Goal: Task Accomplishment & Management: Use online tool/utility

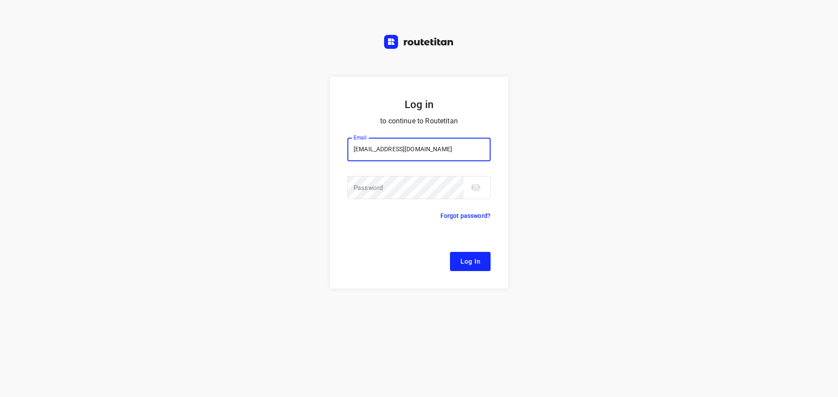
type input "[EMAIL_ADDRESS][DOMAIN_NAME]"
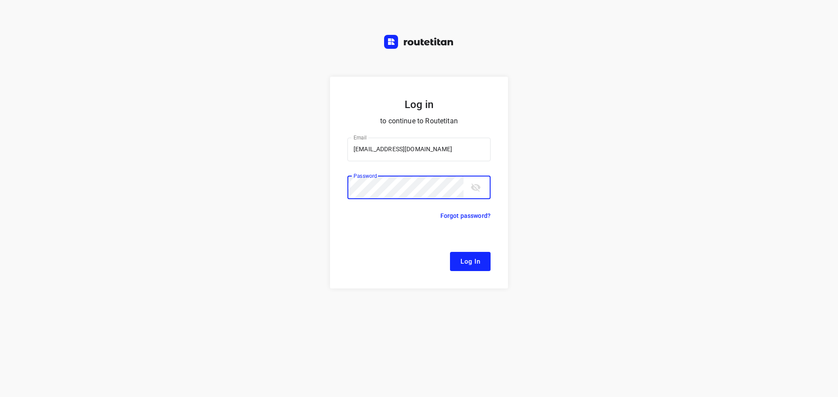
click at [450, 252] on button "Log In" at bounding box center [470, 261] width 41 height 19
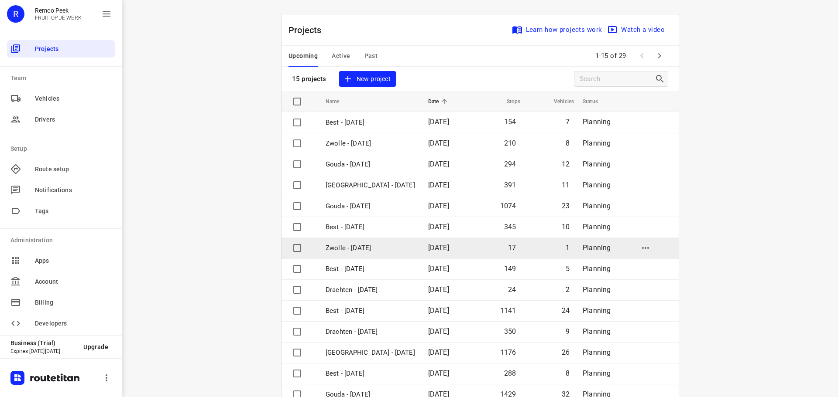
scroll to position [44, 0]
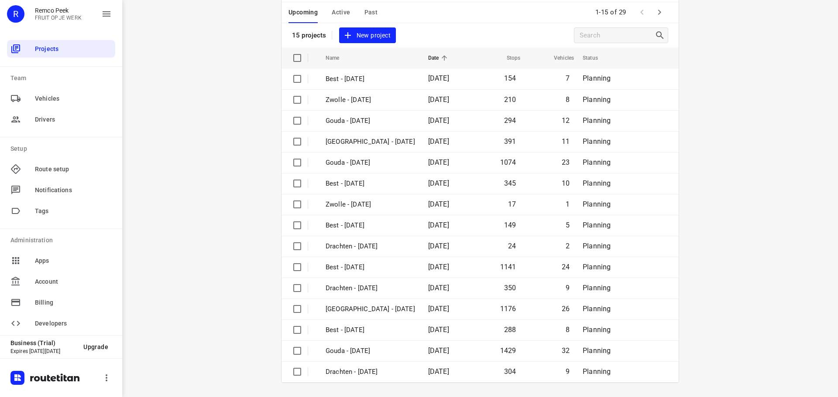
click at [652, 22] on div "Upcoming Active Past 1-15 of 29" at bounding box center [479, 12] width 397 height 21
click at [654, 14] on icon "button" at bounding box center [659, 12] width 10 height 10
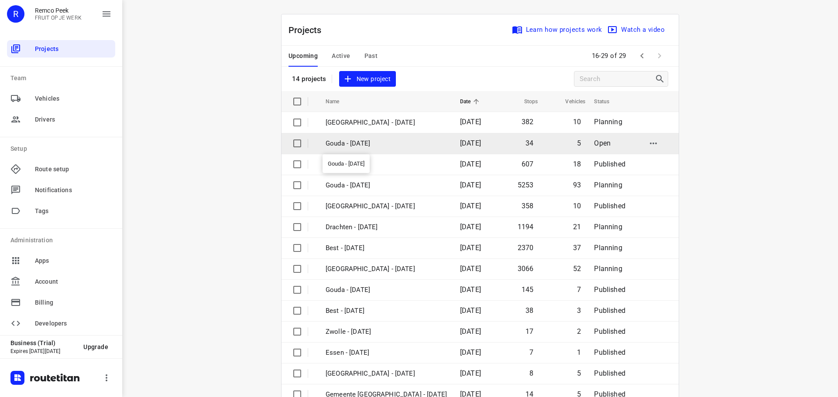
click at [370, 146] on p "Gouda - [DATE]" at bounding box center [385, 144] width 121 height 10
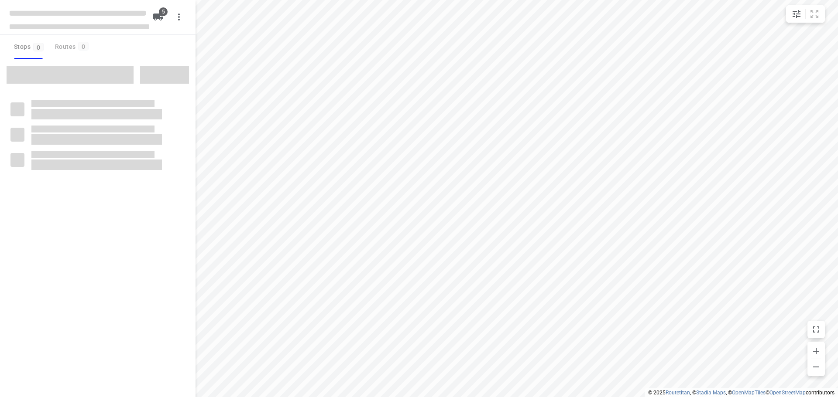
checkbox input "true"
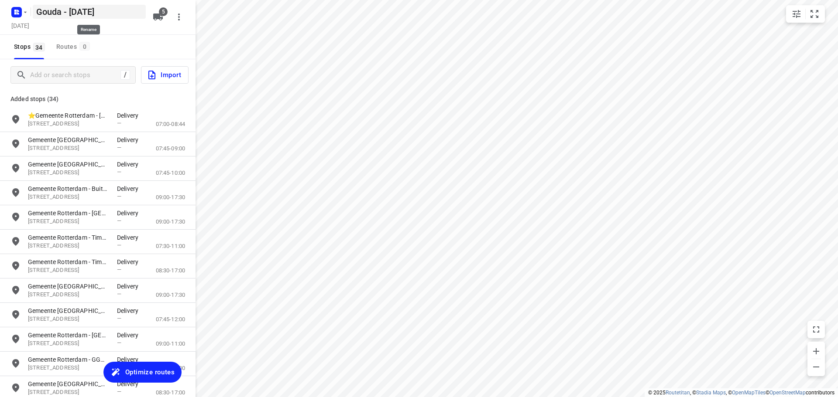
click at [52, 18] on h5 "Gouda - [DATE]" at bounding box center [89, 12] width 113 height 14
drag, startPoint x: 59, startPoint y: 13, endPoint x: 0, endPoint y: 4, distance: 59.6
click at [0, 4] on div "Gouda - [DATE] ​ [DATE] 5" at bounding box center [97, 17] width 195 height 35
type input "[GEOGRAPHIC_DATA] - [DATE]"
click at [144, 378] on span "Optimize routes" at bounding box center [149, 372] width 49 height 11
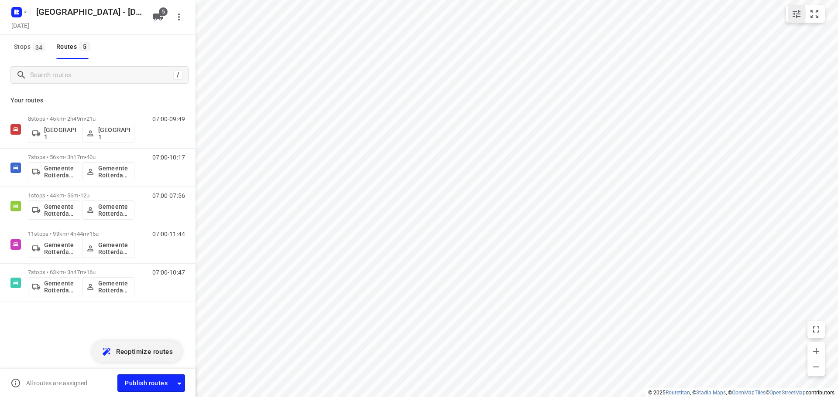
click at [794, 12] on icon "small contained button group" at bounding box center [796, 14] width 10 height 10
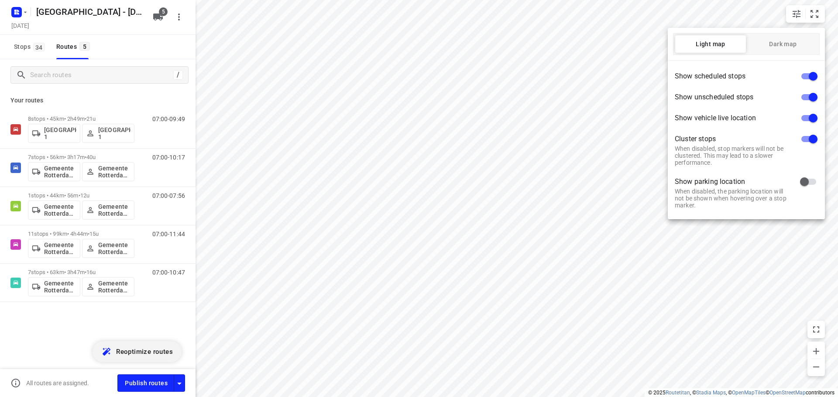
click at [804, 117] on input "checkbox" at bounding box center [813, 118] width 50 height 17
checkbox input "false"
click at [803, 139] on input "checkbox" at bounding box center [813, 139] width 50 height 17
click at [806, 144] on input "checkbox" at bounding box center [804, 139] width 50 height 17
checkbox input "true"
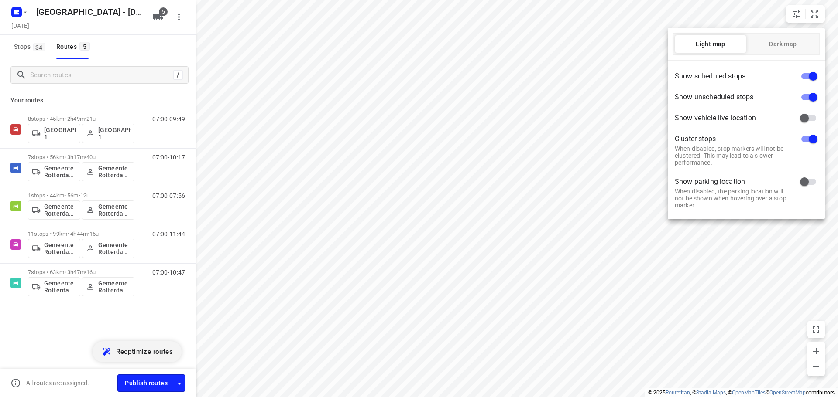
click at [805, 74] on input "checkbox" at bounding box center [813, 76] width 50 height 17
checkbox input "false"
drag, startPoint x: 649, startPoint y: 319, endPoint x: 632, endPoint y: 313, distance: 18.1
click at [649, 320] on div at bounding box center [419, 198] width 838 height 397
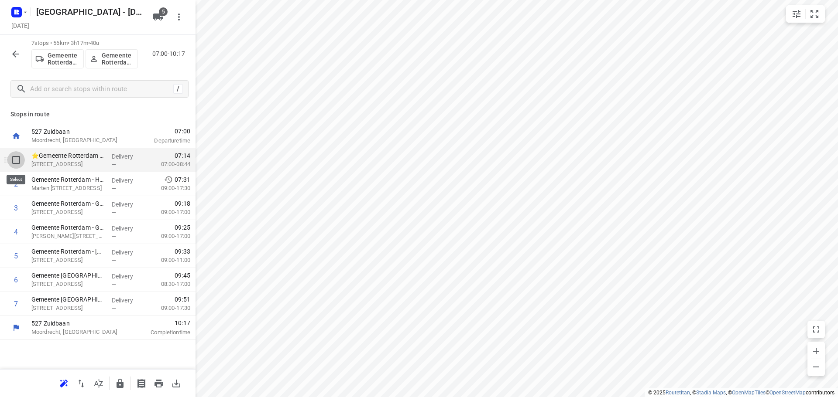
click at [13, 160] on input "checkbox" at bounding box center [15, 159] width 17 height 17
checkbox input "true"
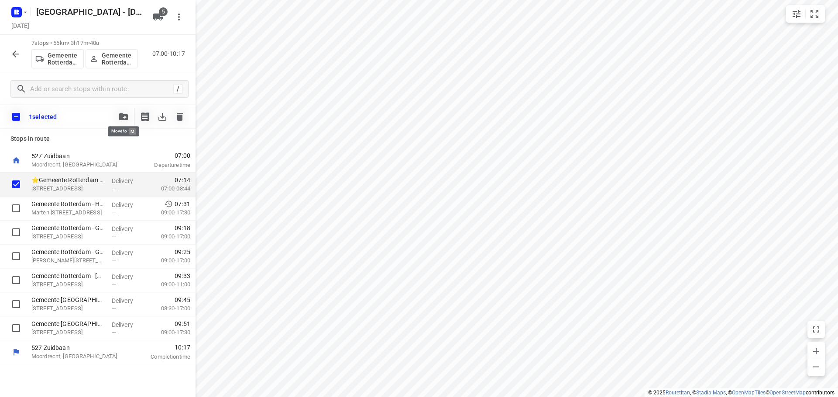
click at [123, 112] on button "button" at bounding box center [123, 116] width 17 height 17
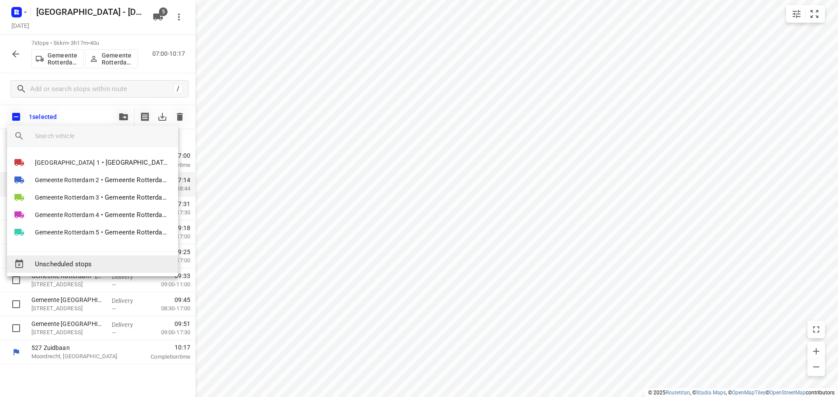
click at [91, 267] on span "Unscheduled stops" at bounding box center [103, 265] width 136 height 10
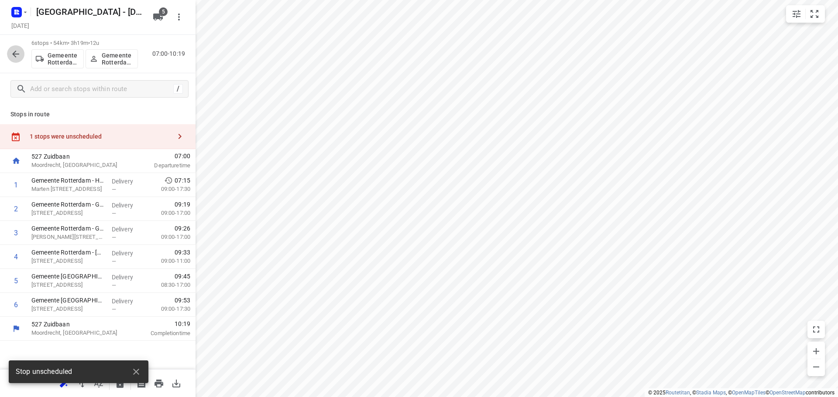
click at [21, 50] on button "button" at bounding box center [15, 53] width 17 height 17
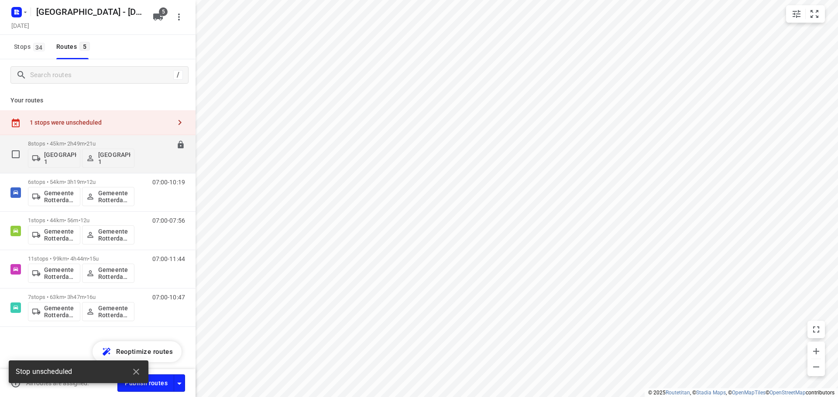
click at [59, 142] on p "8 stops • 45km • 2h49m • 21u" at bounding box center [81, 143] width 106 height 7
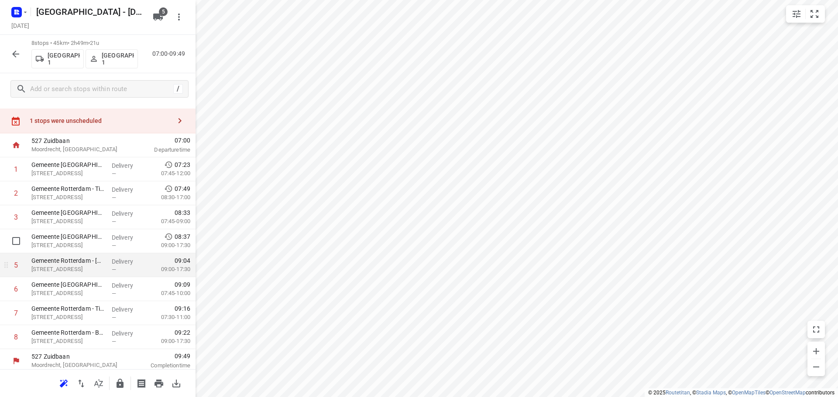
scroll to position [20, 0]
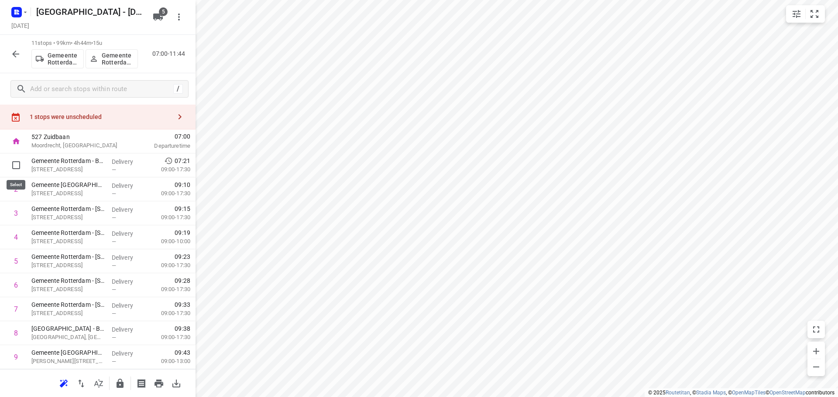
click at [21, 169] on input "checkbox" at bounding box center [15, 165] width 17 height 17
checkbox input "true"
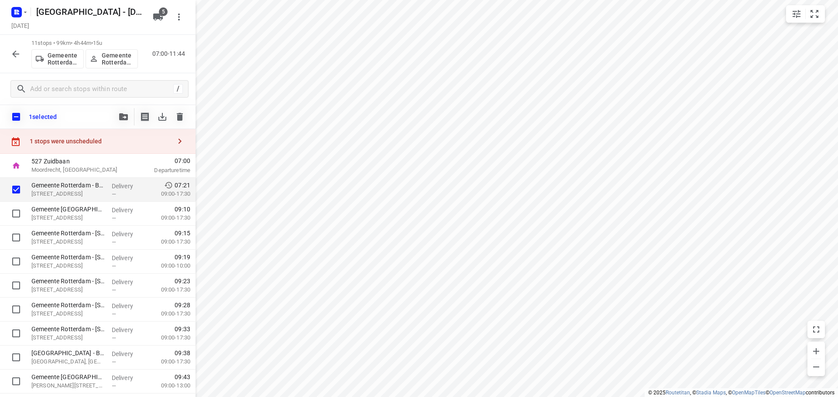
click at [122, 117] on icon "button" at bounding box center [123, 116] width 9 height 7
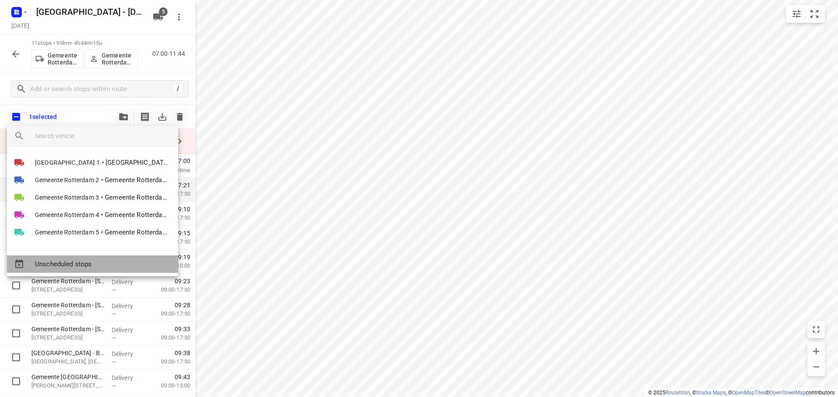
click at [117, 261] on span "Unscheduled stops" at bounding box center [103, 265] width 136 height 10
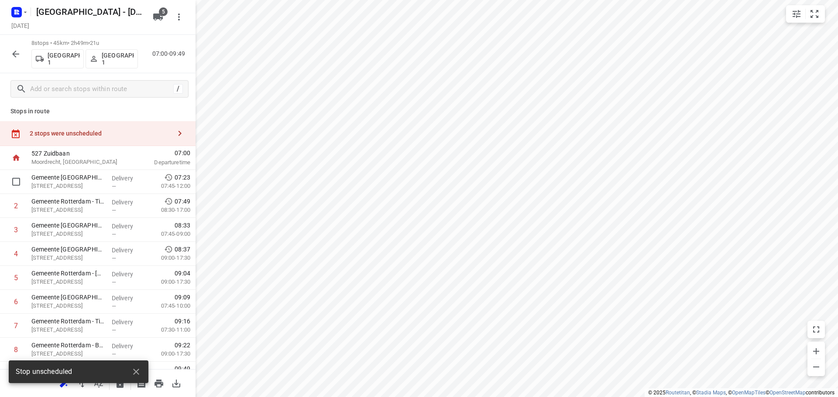
scroll to position [0, 0]
click at [76, 124] on div "Stops in route 2 stops were unscheduled 527 [STREET_ADDRESS] 07:00 Departure ti…" at bounding box center [97, 237] width 195 height 265
click at [102, 136] on div "2 stops were unscheduled" at bounding box center [100, 136] width 141 height 7
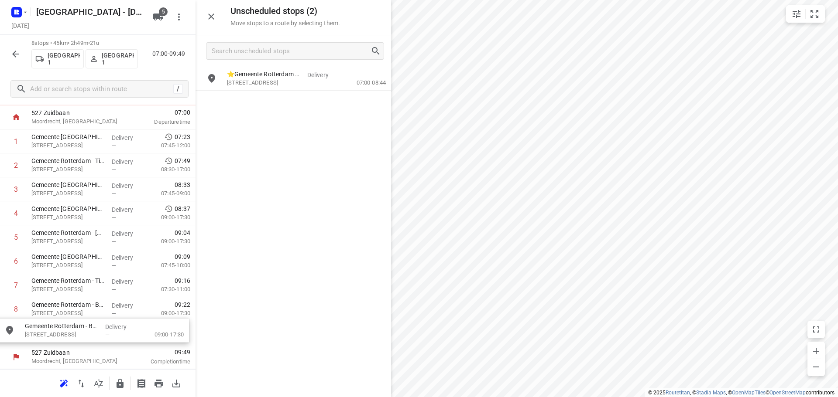
drag, startPoint x: 241, startPoint y: 90, endPoint x: 49, endPoint y: 334, distance: 310.7
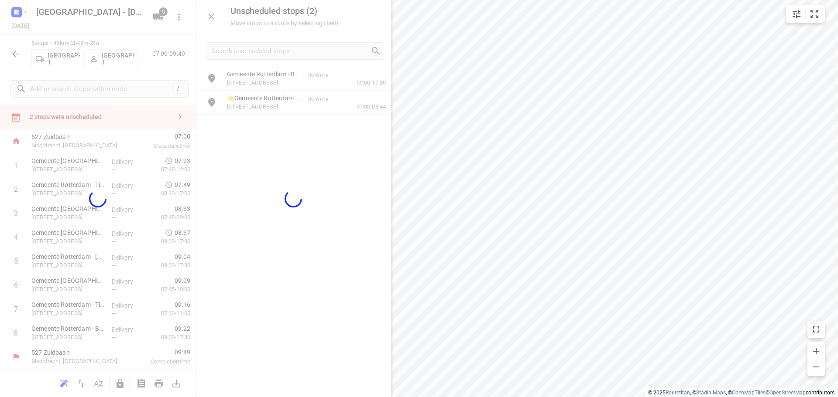
scroll to position [20, 0]
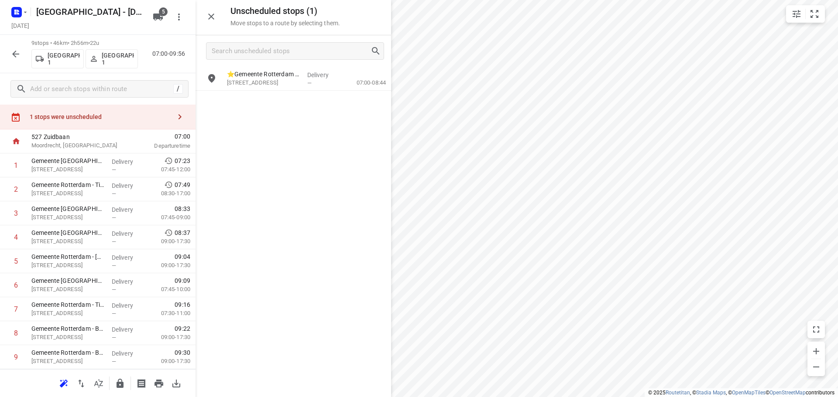
click at [120, 387] on icon "button" at bounding box center [119, 383] width 7 height 9
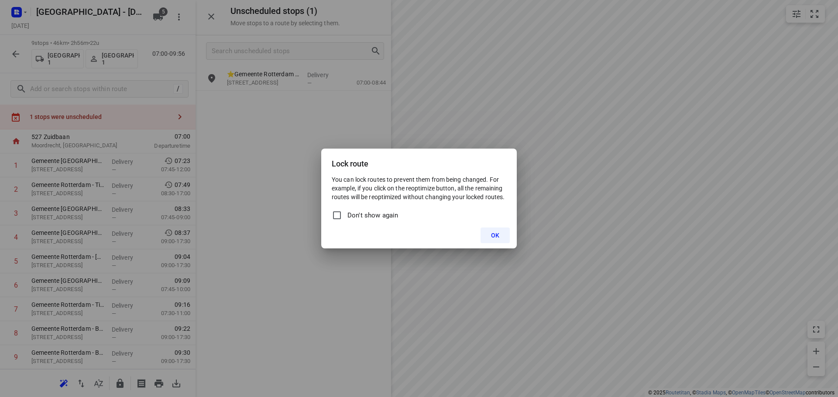
click at [386, 214] on span "Don't show again" at bounding box center [372, 216] width 51 height 10
click at [342, 214] on input "Don't show again" at bounding box center [337, 215] width 10 height 10
checkbox input "true"
click at [509, 232] on button "OK" at bounding box center [494, 236] width 29 height 16
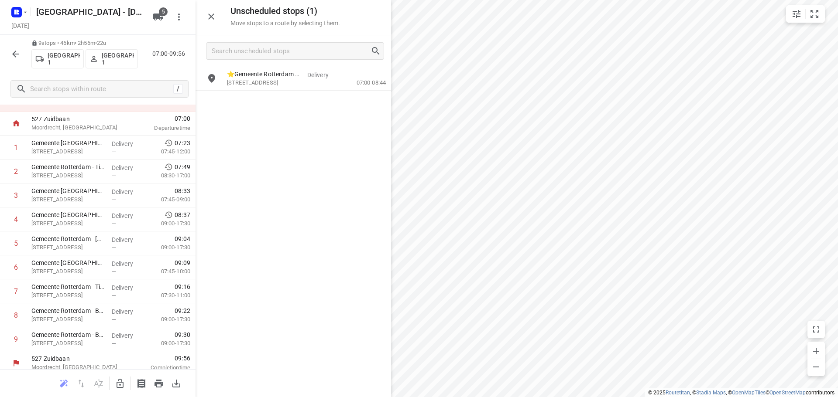
scroll to position [44, 0]
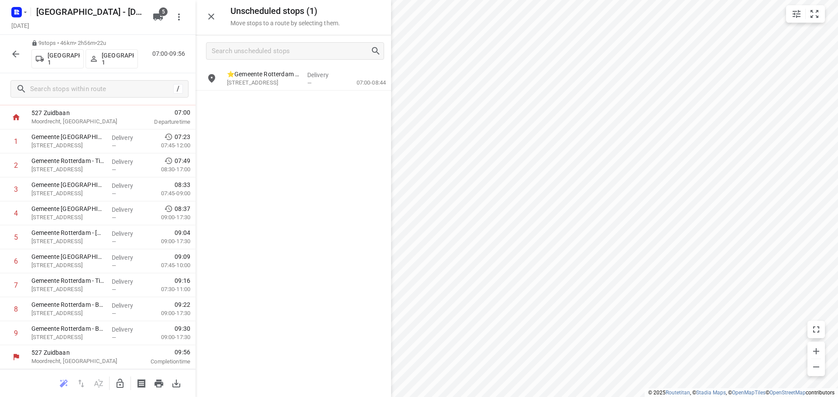
click at [17, 55] on icon "button" at bounding box center [15, 54] width 10 height 10
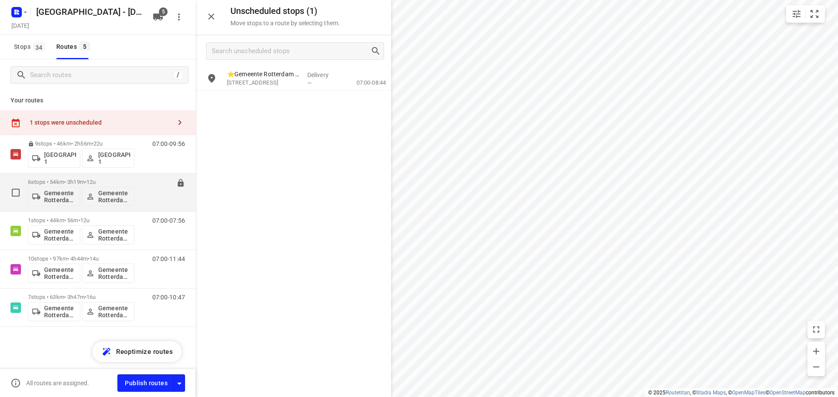
click at [52, 180] on p "6 stops • 54km • 3h19m • 12u" at bounding box center [81, 182] width 106 height 7
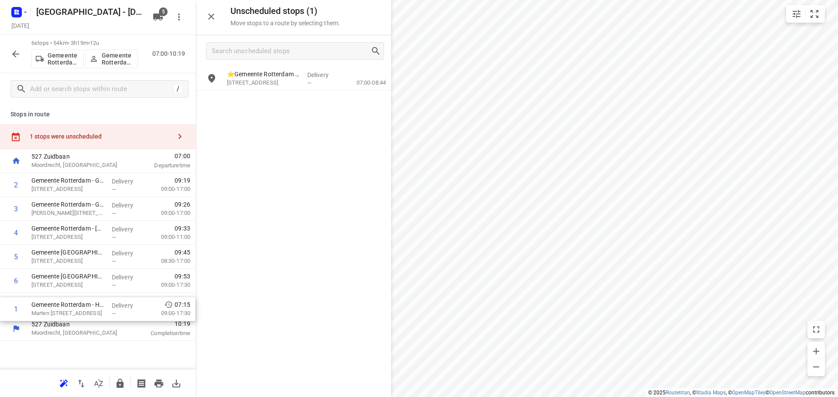
drag, startPoint x: 75, startPoint y: 187, endPoint x: 75, endPoint y: 315, distance: 128.3
click at [75, 315] on div "1 Gemeente Rotterdam - HUB([GEOGRAPHIC_DATA]) Marten [STREET_ADDRESS] Delivery …" at bounding box center [97, 245] width 195 height 144
click at [122, 384] on icon "button" at bounding box center [119, 383] width 7 height 9
click at [15, 56] on icon "button" at bounding box center [15, 54] width 7 height 7
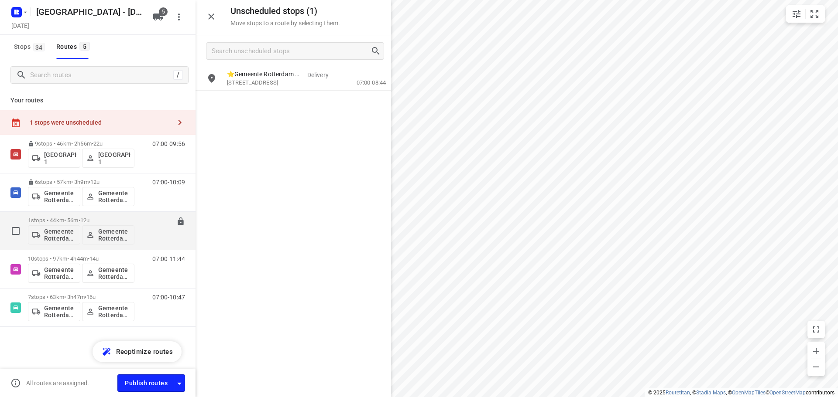
click at [55, 217] on div "1 stops • 44km • 56m • 12u Gemeente Rotterdam 3 Gemeente [GEOGRAPHIC_DATA] 3" at bounding box center [81, 231] width 106 height 36
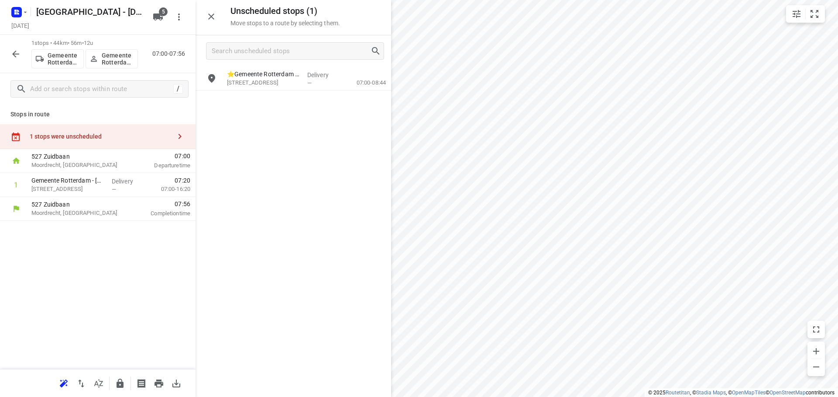
click at [118, 380] on icon "button" at bounding box center [120, 384] width 10 height 10
click at [12, 54] on icon "button" at bounding box center [15, 54] width 10 height 10
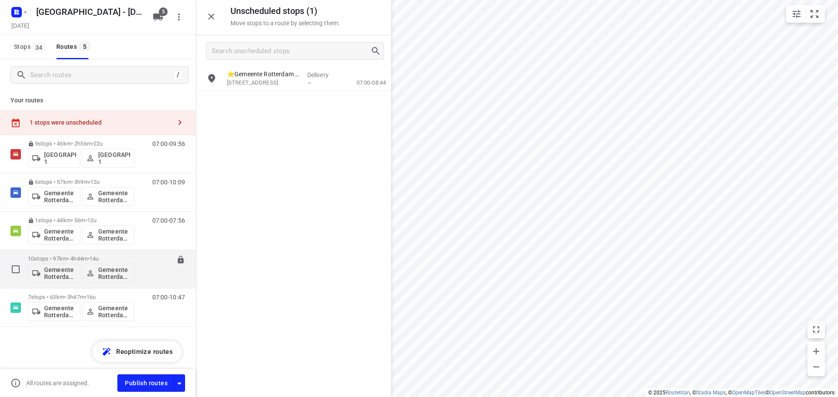
click at [66, 258] on p "10 stops • 97km • 4h44m • 14u" at bounding box center [81, 259] width 106 height 7
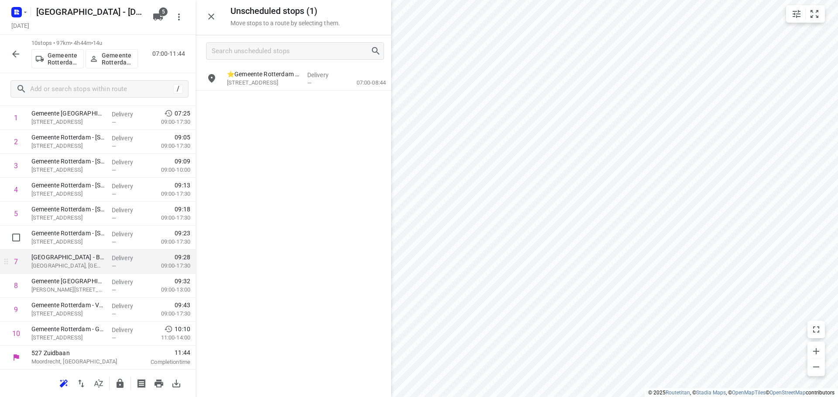
scroll to position [68, 0]
click at [116, 384] on icon "button" at bounding box center [119, 383] width 7 height 9
click at [18, 52] on icon "button" at bounding box center [15, 54] width 10 height 10
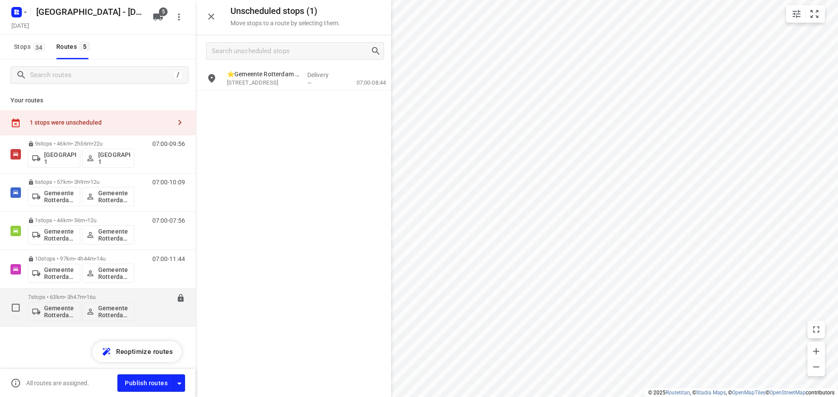
click at [79, 298] on p "7 stops • 63km • 3h47m • 16u" at bounding box center [81, 297] width 106 height 7
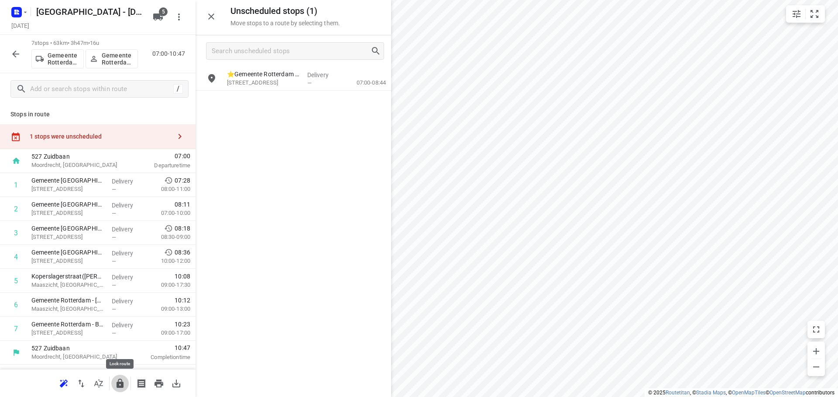
click at [123, 381] on icon "button" at bounding box center [120, 384] width 10 height 10
click at [10, 52] on button "button" at bounding box center [15, 53] width 17 height 17
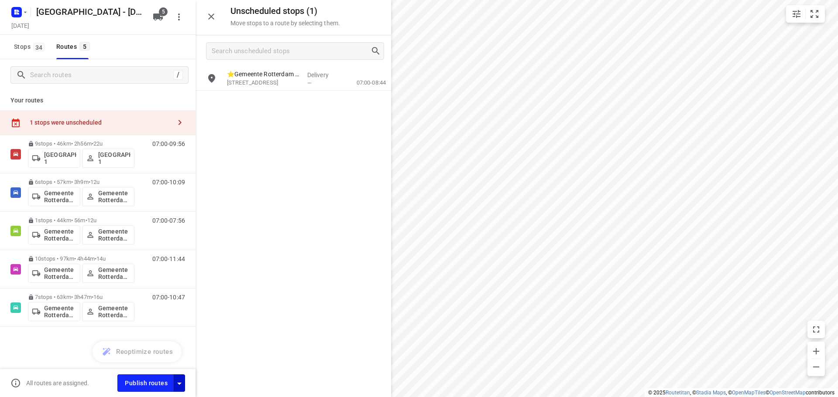
click at [184, 384] on icon "button" at bounding box center [179, 384] width 10 height 10
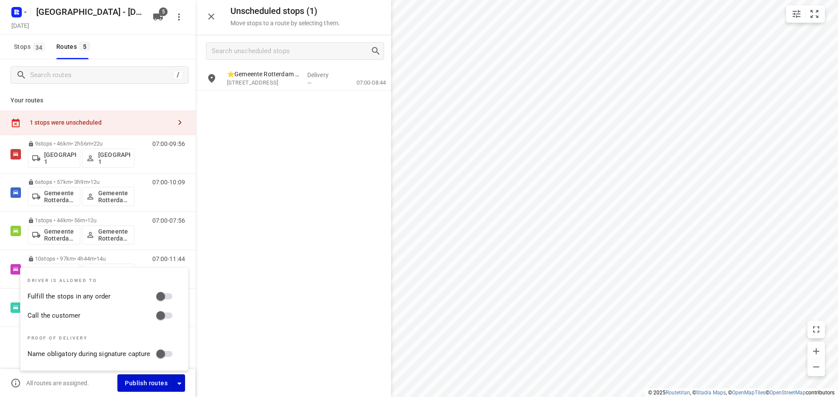
click at [156, 384] on span "Publish routes" at bounding box center [146, 383] width 43 height 11
